Goal: Task Accomplishment & Management: Manage account settings

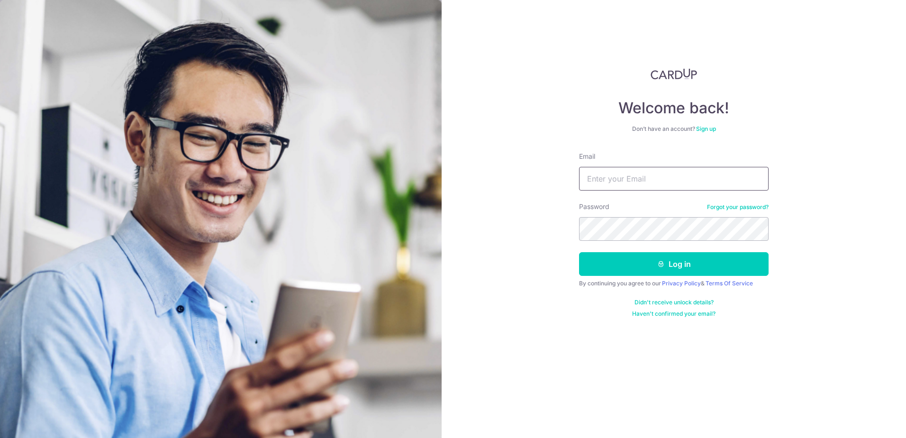
type input "[EMAIL_ADDRESS][DOMAIN_NAME]"
click at [656, 180] on input "[EMAIL_ADDRESS][DOMAIN_NAME]" at bounding box center [674, 179] width 190 height 24
click at [531, 247] on div "Welcome back! Don’t have an account? Sign up Email jt@qservsolutions.com Passwo…" at bounding box center [674, 219] width 465 height 438
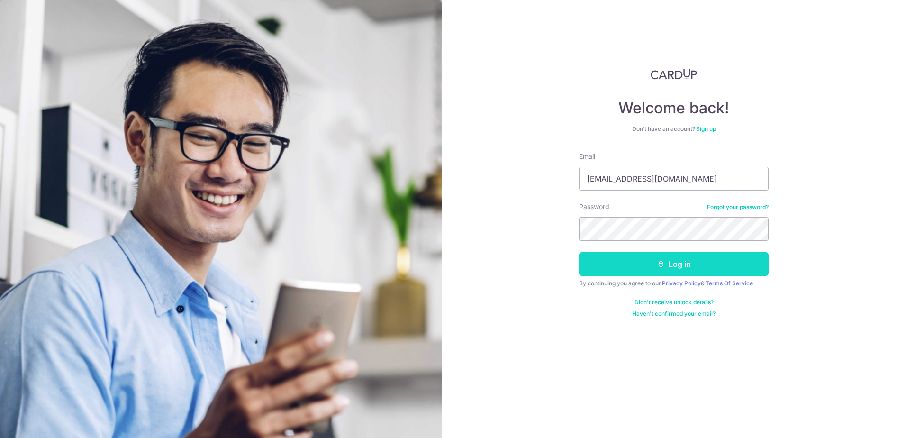
click at [633, 260] on button "Log in" at bounding box center [674, 264] width 190 height 24
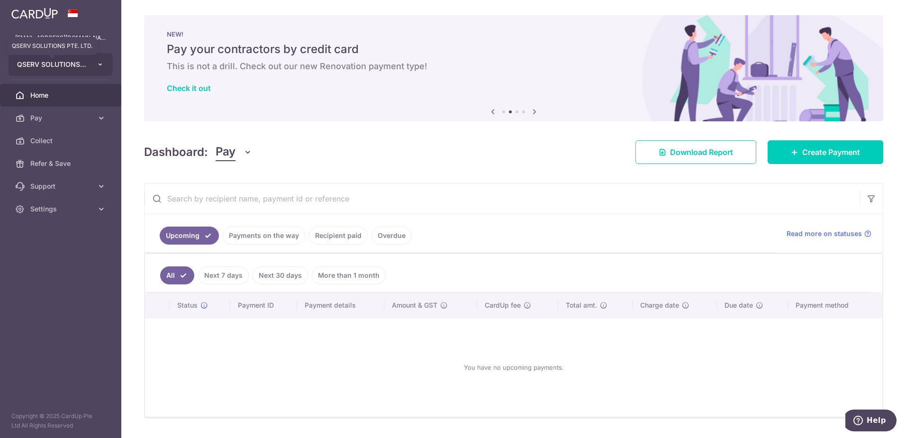
click at [52, 64] on span "QSERV SOLUTIONS PTE. LTD." at bounding box center [52, 64] width 70 height 9
click at [79, 64] on span "QSERV SOLUTIONS PTE. LTD." at bounding box center [52, 64] width 70 height 9
click at [252, 112] on img at bounding box center [514, 68] width 740 height 106
click at [60, 211] on span "Settings" at bounding box center [61, 208] width 63 height 9
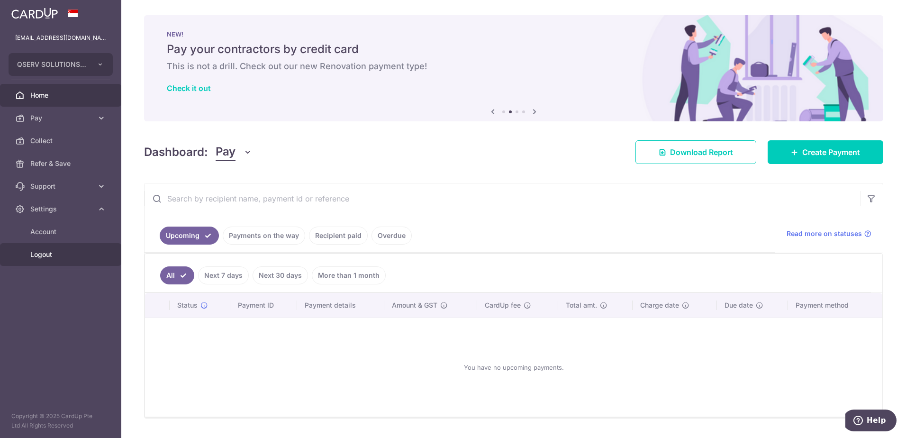
click at [47, 257] on span "Logout" at bounding box center [61, 254] width 63 height 9
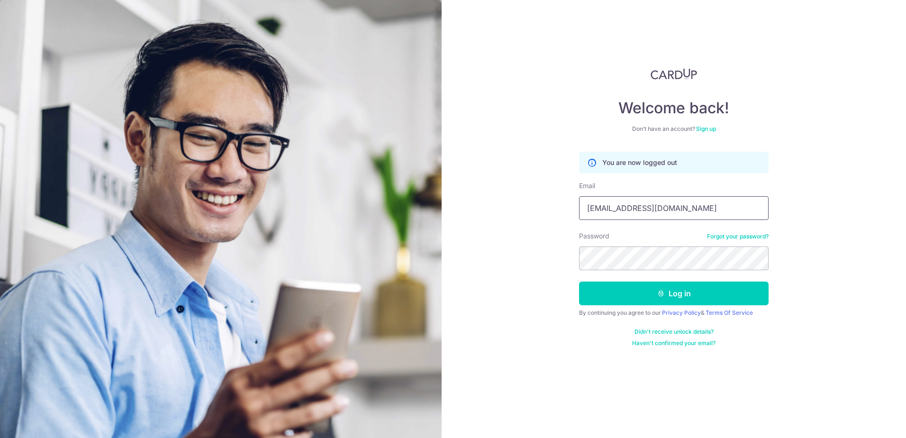
click at [673, 205] on input "[EMAIL_ADDRESS][DOMAIN_NAME]" at bounding box center [674, 208] width 190 height 24
type input "jt@outlook.sg"
click at [496, 270] on div "Welcome back! Don’t have an account? Sign up You are now logged out Email jt@ou…" at bounding box center [674, 219] width 465 height 438
click at [625, 295] on button "Log in" at bounding box center [674, 294] width 190 height 24
